Goal: Complete application form

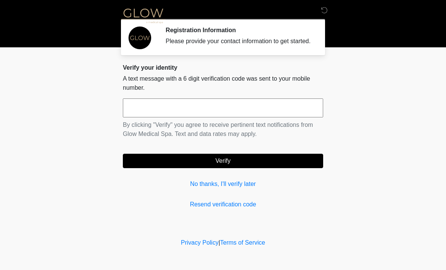
click at [233, 111] on input "text" at bounding box center [223, 107] width 200 height 19
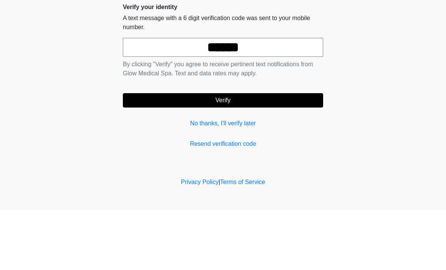
type input "******"
click at [376, 76] on body "‎ ‎ ‎ Registration Information Please provide your contact information to get s…" at bounding box center [223, 135] width 446 height 270
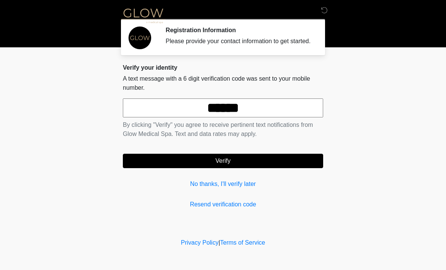
click at [271, 168] on button "Verify" at bounding box center [223, 160] width 200 height 14
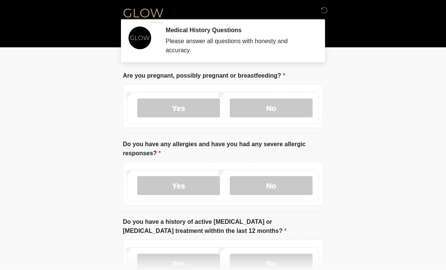
click at [292, 102] on label "No" at bounding box center [271, 107] width 83 height 19
click at [297, 187] on label "No" at bounding box center [271, 185] width 83 height 19
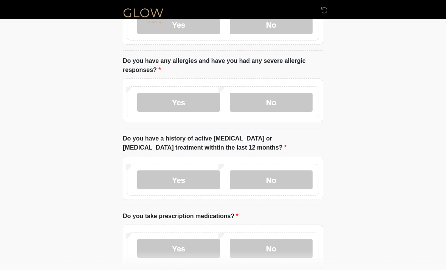
click at [298, 180] on label "No" at bounding box center [271, 179] width 83 height 19
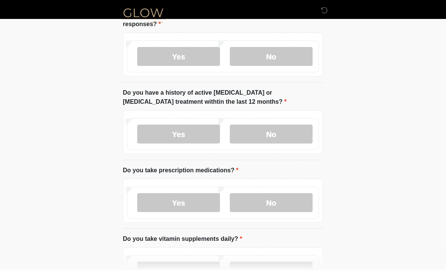
scroll to position [132, 0]
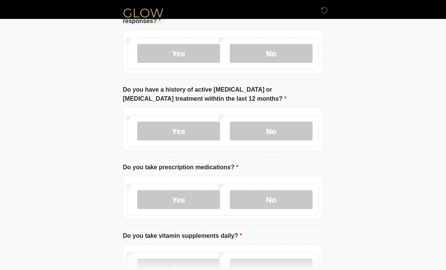
click at [197, 203] on label "Yes" at bounding box center [178, 199] width 83 height 19
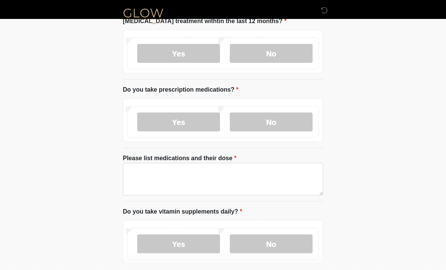
scroll to position [211, 0]
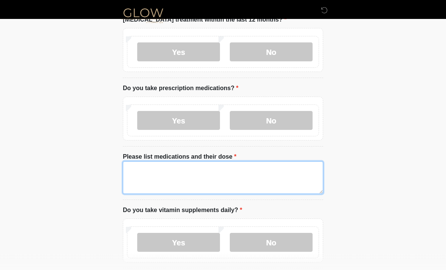
click at [283, 172] on textarea "Please list medications and their dose" at bounding box center [223, 177] width 200 height 33
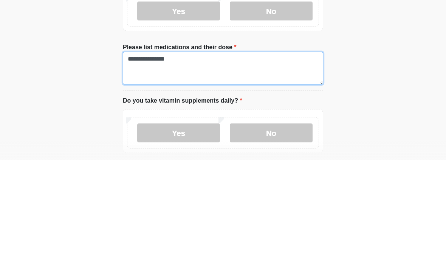
type textarea "**********"
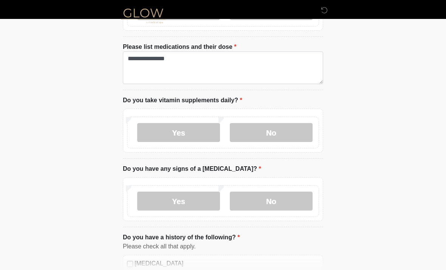
click at [302, 129] on label "No" at bounding box center [271, 132] width 83 height 19
click at [297, 201] on label "No" at bounding box center [271, 200] width 83 height 19
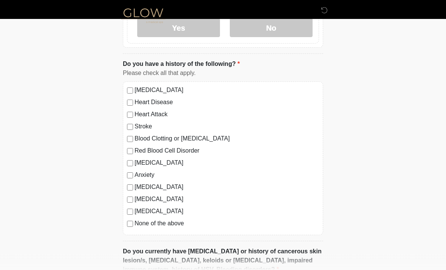
scroll to position [494, 0]
click at [136, 220] on label "None of the above" at bounding box center [227, 222] width 184 height 9
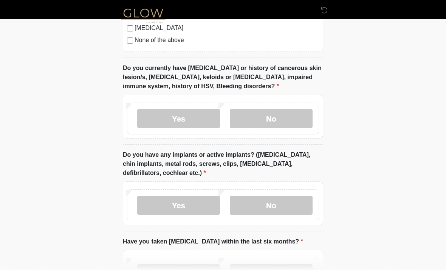
scroll to position [678, 0]
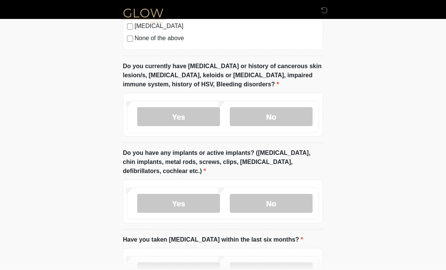
click at [200, 115] on label "Yes" at bounding box center [178, 116] width 83 height 19
click at [290, 205] on label "No" at bounding box center [271, 203] width 83 height 19
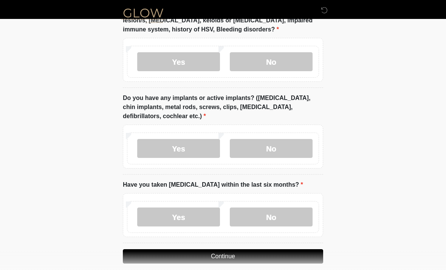
click at [284, 212] on label "No" at bounding box center [271, 216] width 83 height 19
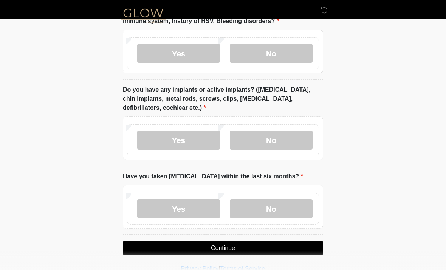
click at [290, 243] on button "Continue" at bounding box center [223, 247] width 200 height 14
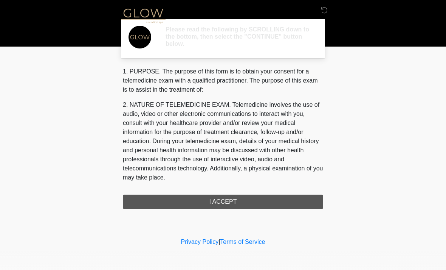
scroll to position [0, 0]
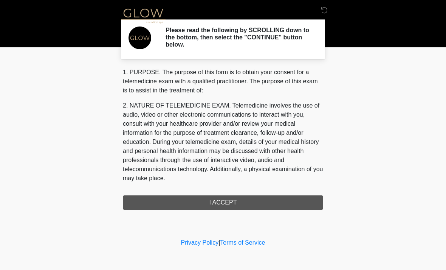
click at [271, 201] on div "1. PURPOSE. The purpose of this form is to obtain your consent for a telemedici…" at bounding box center [223, 139] width 200 height 142
click at [229, 202] on div "1. PURPOSE. The purpose of this form is to obtain your consent for a telemedici…" at bounding box center [223, 139] width 200 height 142
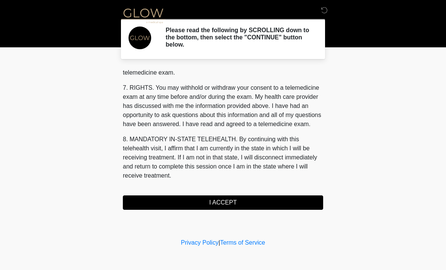
click at [246, 204] on button "I ACCEPT" at bounding box center [223, 202] width 200 height 14
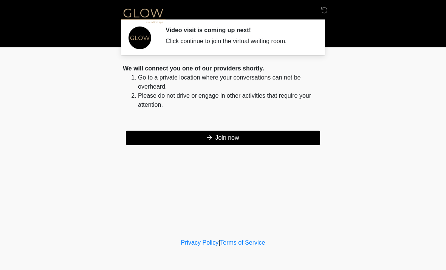
click at [290, 138] on button "Join now" at bounding box center [223, 137] width 194 height 14
